Goal: Find specific page/section: Find specific page/section

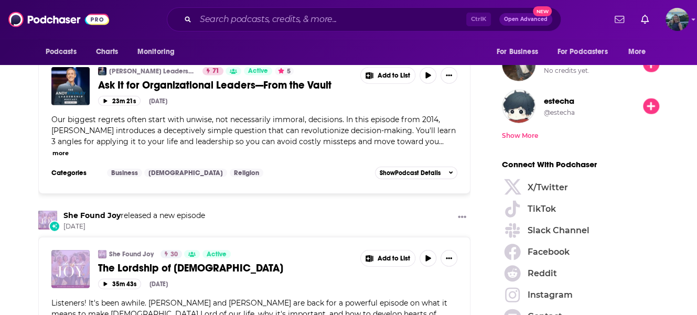
scroll to position [1364, 0]
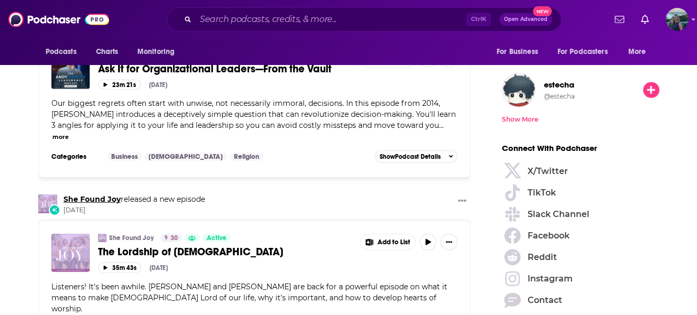
click at [85, 195] on link "She Found Joy" at bounding box center [91, 199] width 57 height 9
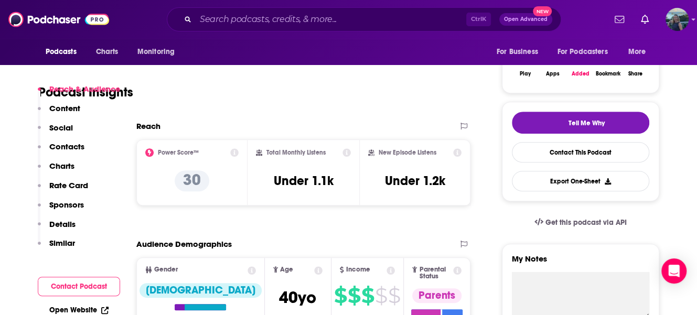
scroll to position [52, 0]
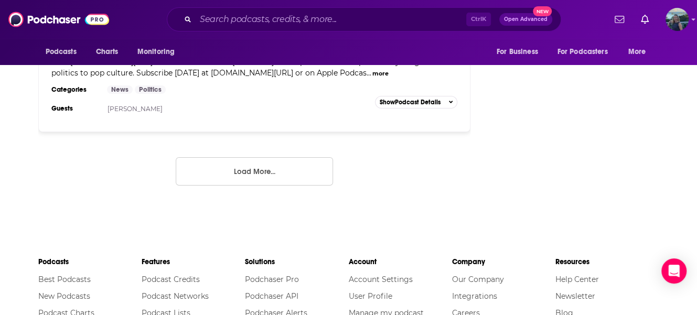
scroll to position [1888, 0]
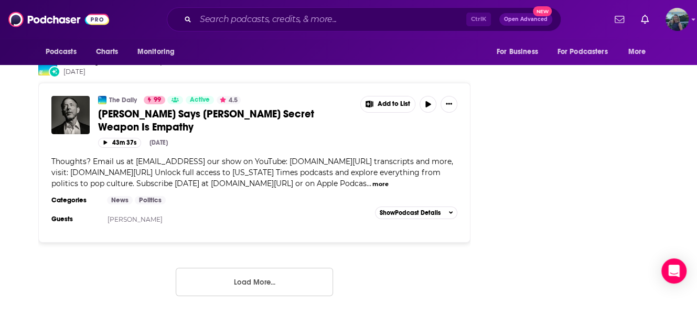
click at [259, 268] on button "Load More..." at bounding box center [254, 282] width 157 height 28
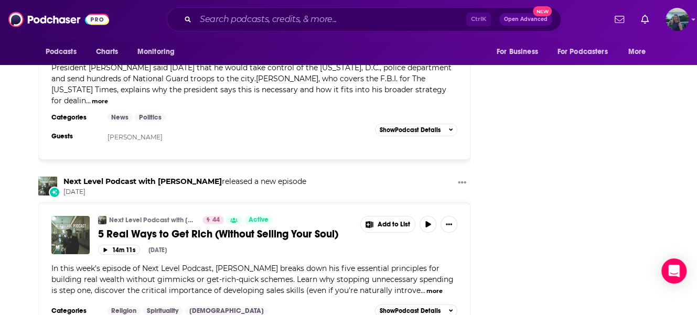
scroll to position [3881, 0]
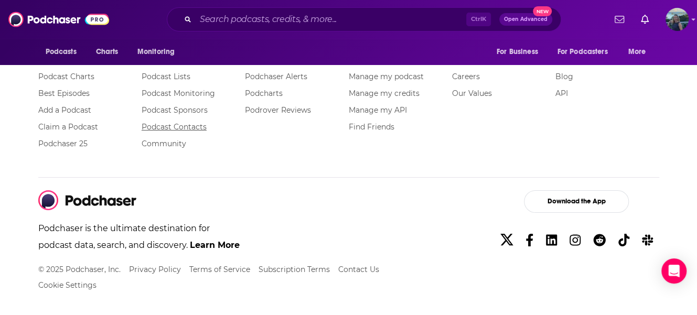
click at [172, 124] on link "Podcast Contacts" at bounding box center [174, 126] width 65 height 9
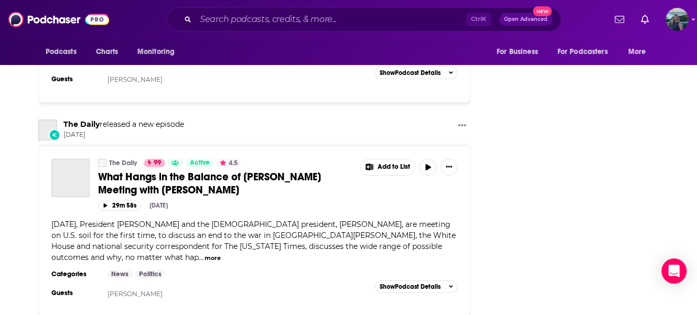
scroll to position [6350, 0]
